Goal: Navigation & Orientation: Find specific page/section

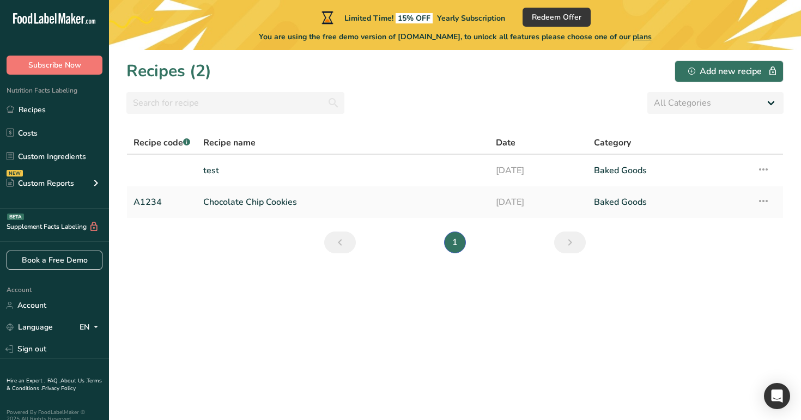
click at [0, 99] on link "Recipes" at bounding box center [54, 109] width 109 height 21
click at [562, 129] on section "Recipes (2) Add new recipe All Categories Baked Goods Beverages category Cooked…" at bounding box center [455, 235] width 692 height 370
click at [65, 115] on link "Recipes" at bounding box center [54, 109] width 109 height 21
click at [64, 119] on link "Recipes" at bounding box center [54, 109] width 109 height 21
